Goal: Task Accomplishment & Management: Manage account settings

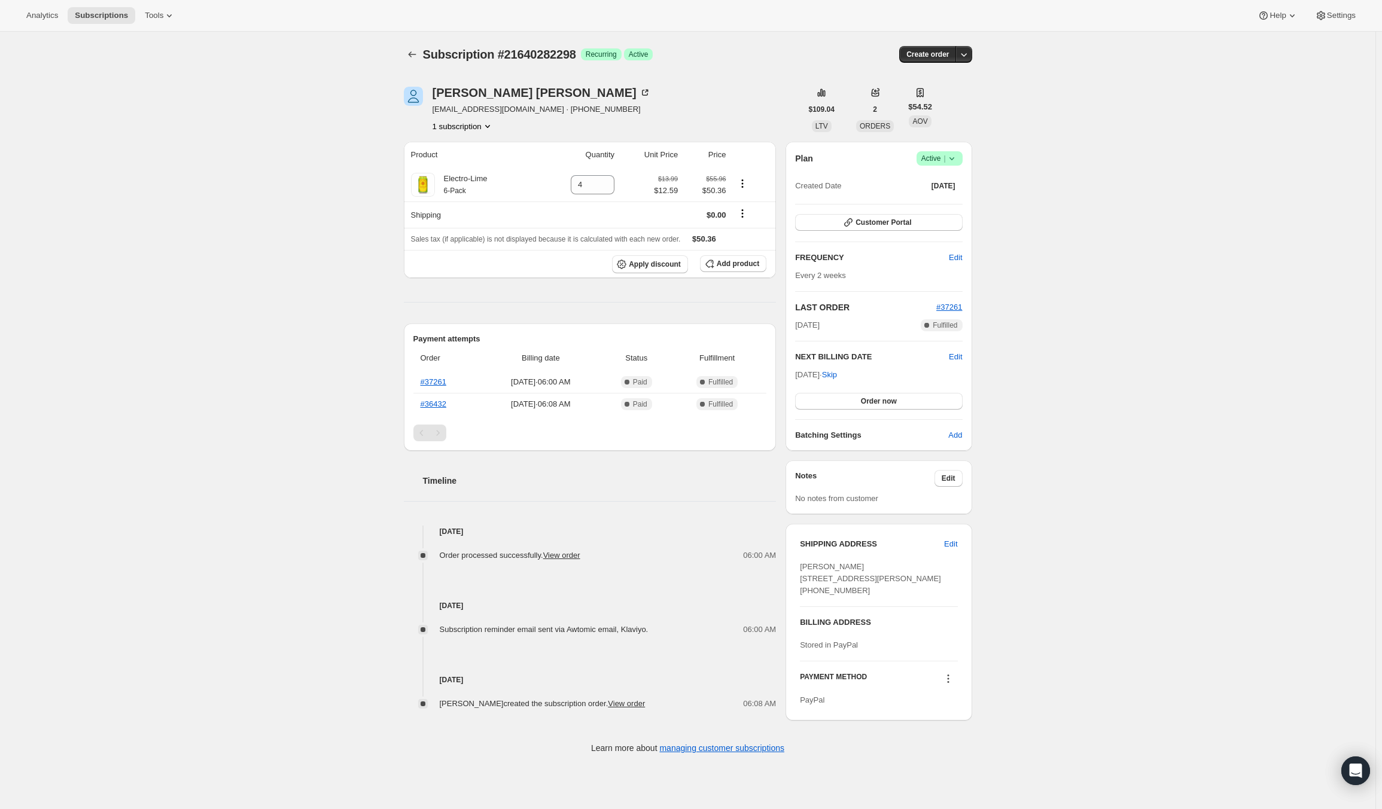
click at [950, 163] on icon at bounding box center [952, 159] width 12 height 12
click at [953, 203] on span "Cancel subscription" at bounding box center [943, 201] width 68 height 9
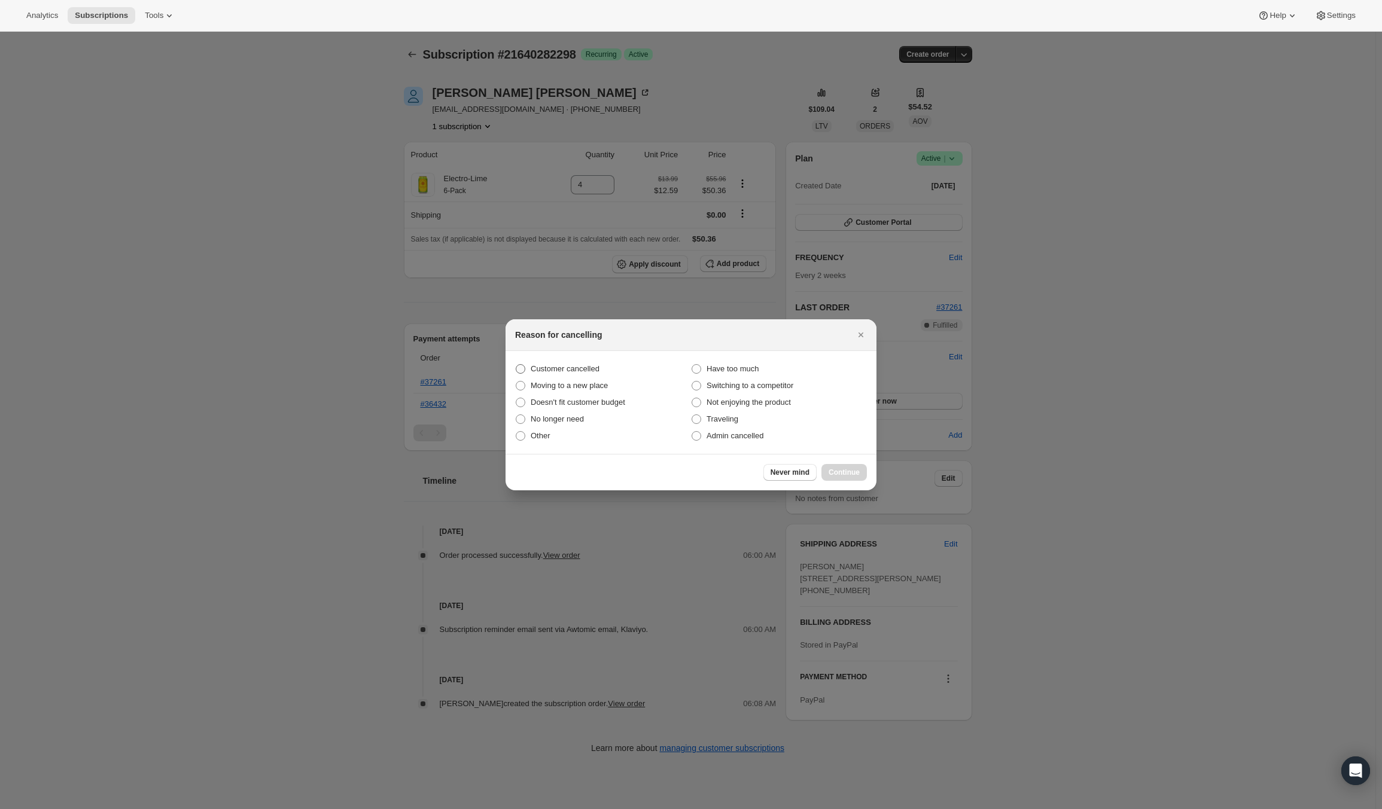
click at [579, 370] on span "Customer cancelled" at bounding box center [565, 368] width 69 height 9
click at [516, 365] on input "Customer cancelled" at bounding box center [516, 364] width 1 height 1
radio input "true"
click at [831, 473] on span "Continue" at bounding box center [843, 473] width 31 height 10
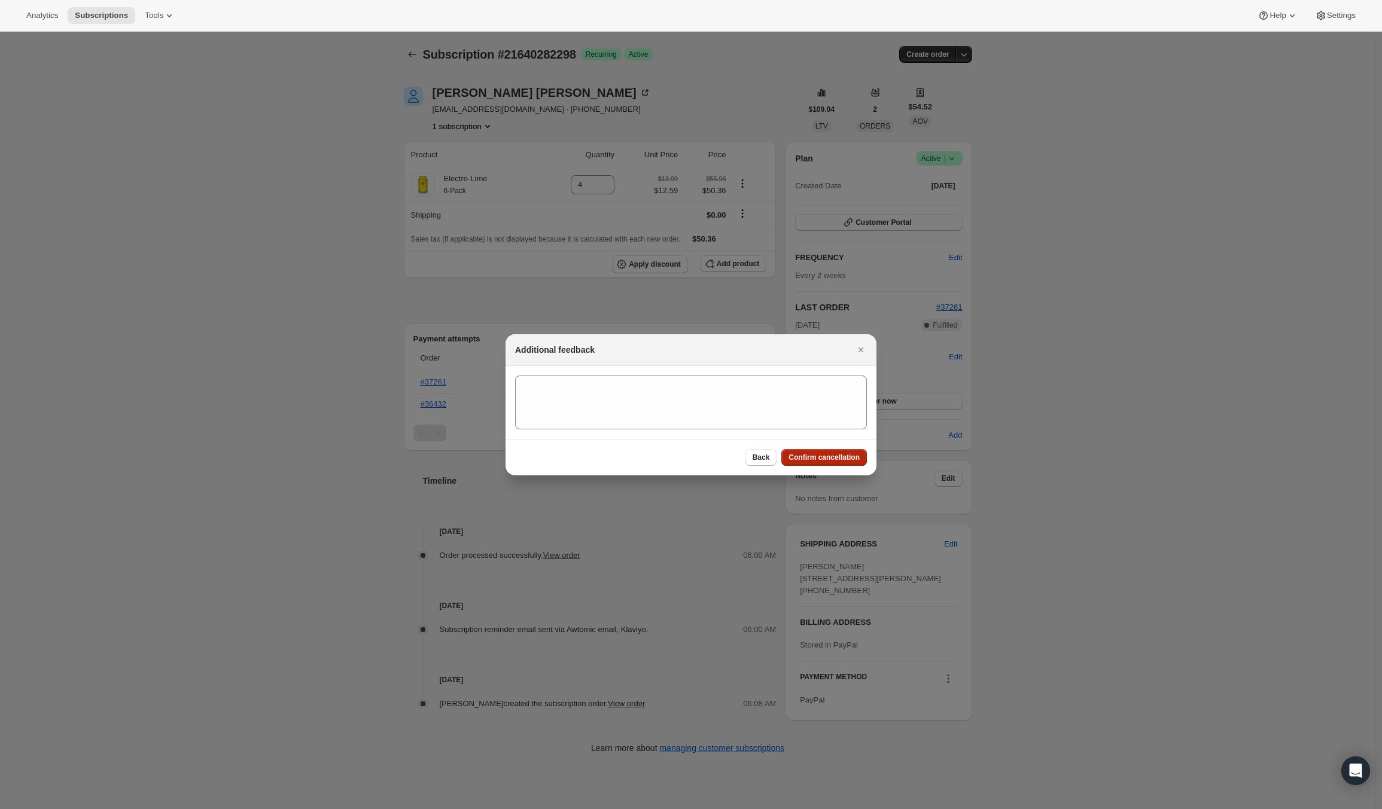
click at [809, 459] on span "Confirm cancellation" at bounding box center [823, 458] width 71 height 10
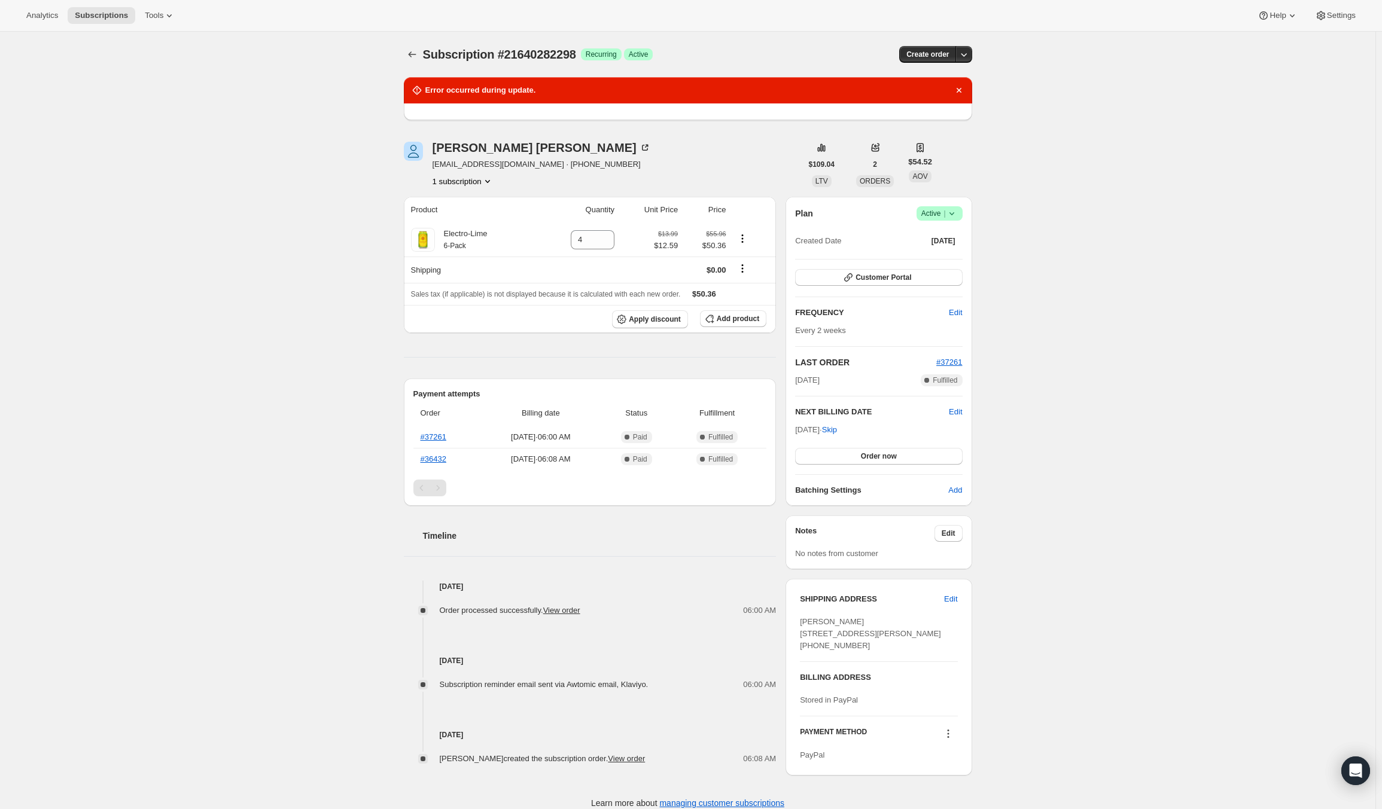
click at [946, 211] on span "Active |" at bounding box center [939, 214] width 36 height 12
click at [952, 257] on span "Cancel subscription" at bounding box center [943, 256] width 68 height 9
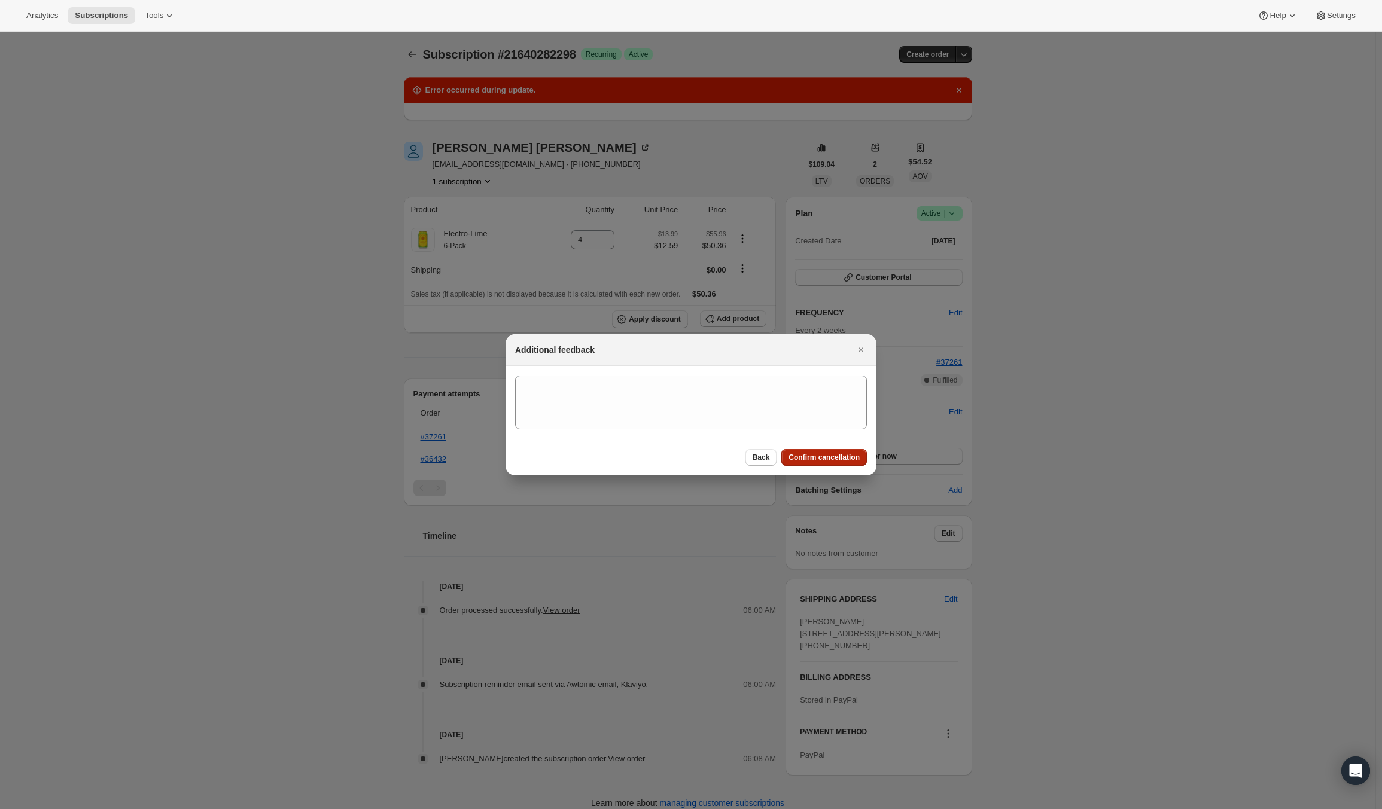
click at [808, 452] on div "Back Confirm cancellation" at bounding box center [690, 457] width 371 height 36
click at [820, 465] on button "Confirm cancellation" at bounding box center [824, 457] width 86 height 17
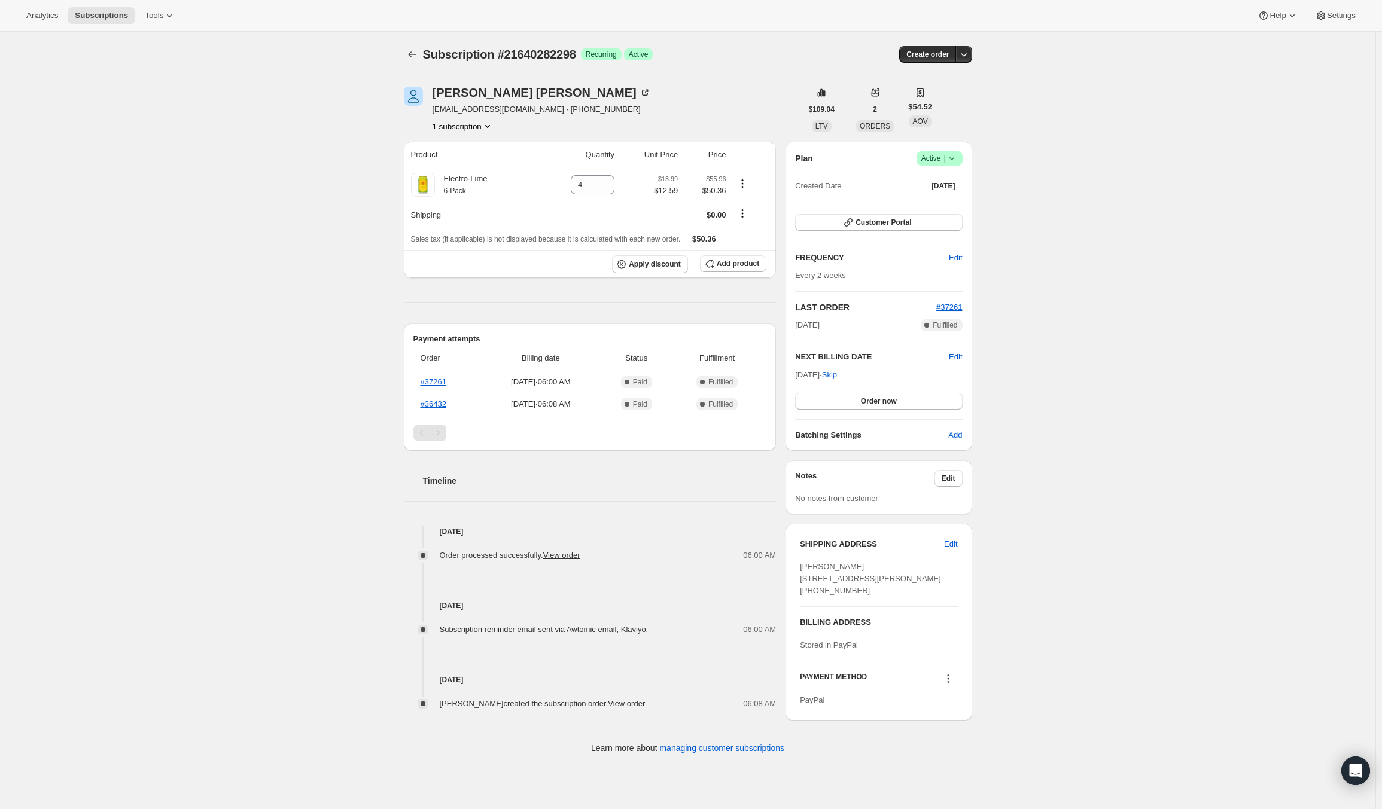
click at [951, 163] on icon at bounding box center [952, 159] width 12 height 12
click at [949, 204] on span "Cancel subscription" at bounding box center [943, 201] width 68 height 9
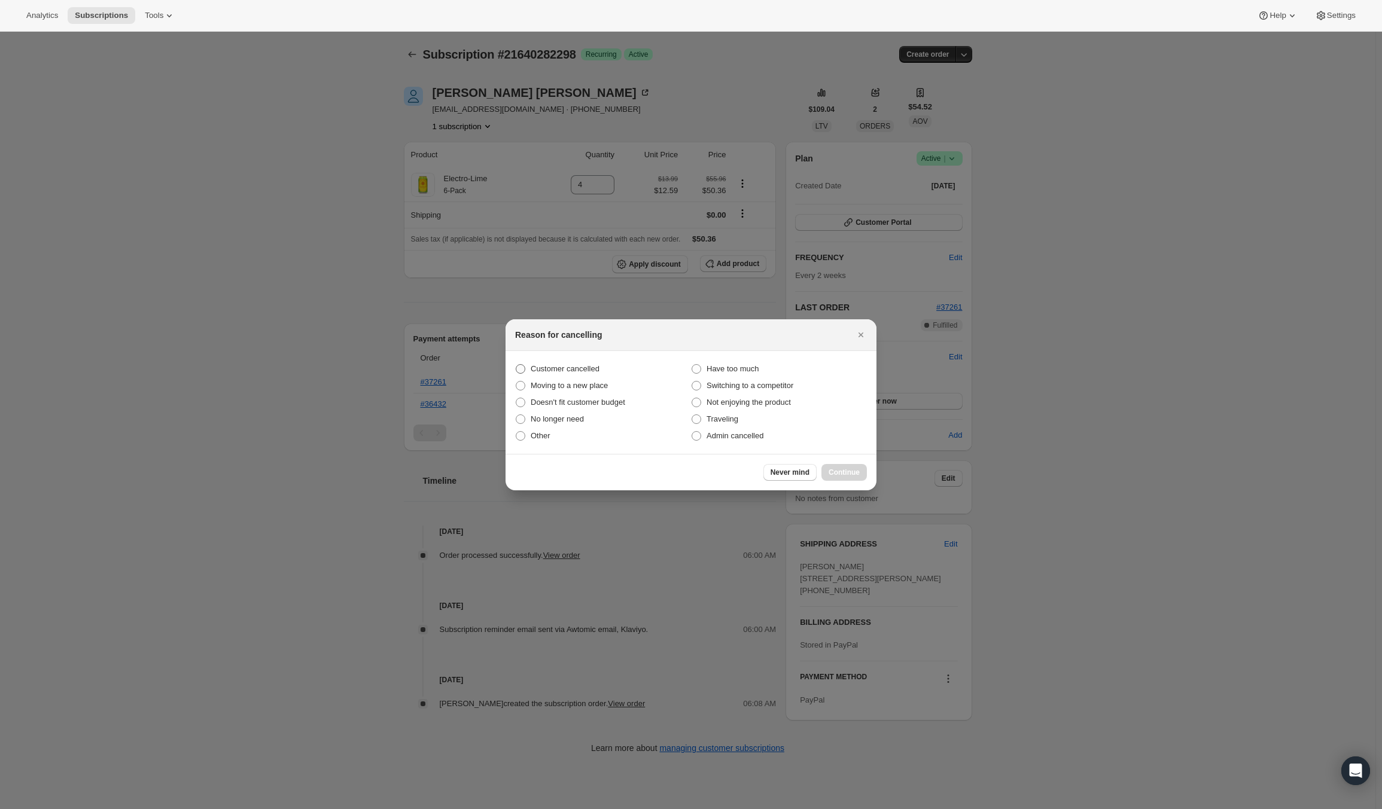
click at [569, 367] on span "Customer cancelled" at bounding box center [565, 368] width 69 height 9
click at [516, 365] on input "Customer cancelled" at bounding box center [516, 364] width 1 height 1
radio input "true"
click at [844, 466] on button "Continue" at bounding box center [843, 472] width 45 height 17
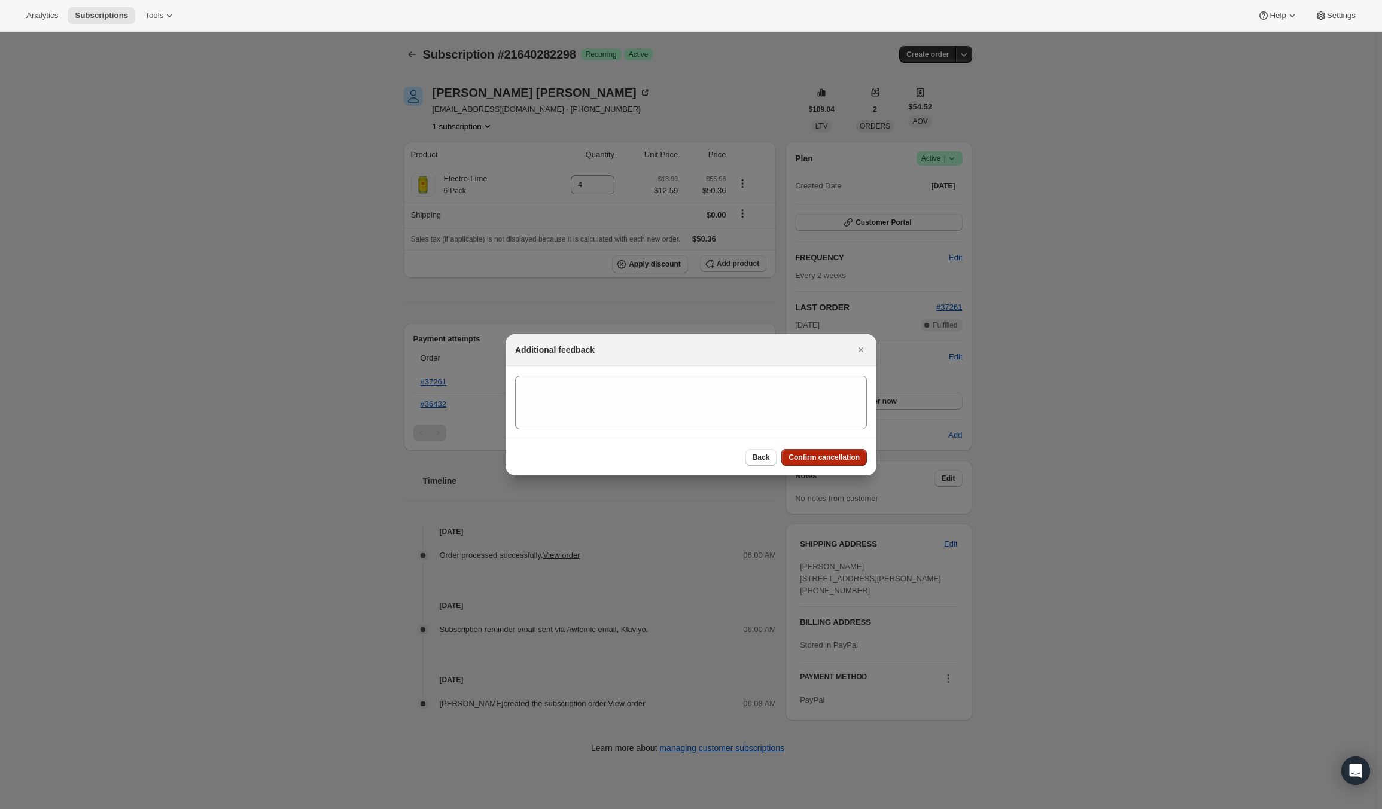
click at [831, 459] on span "Confirm cancellation" at bounding box center [823, 458] width 71 height 10
